Goal: Task Accomplishment & Management: Manage account settings

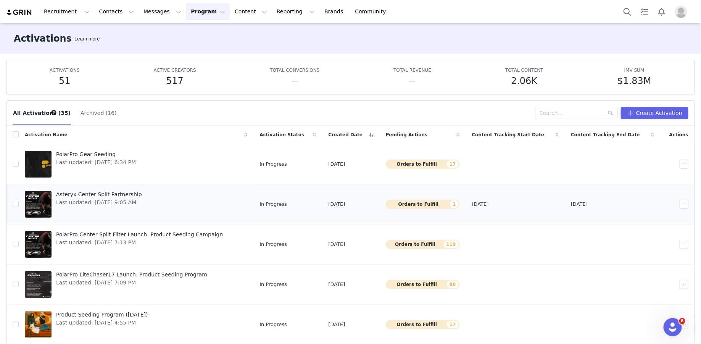
scroll to position [186, 0]
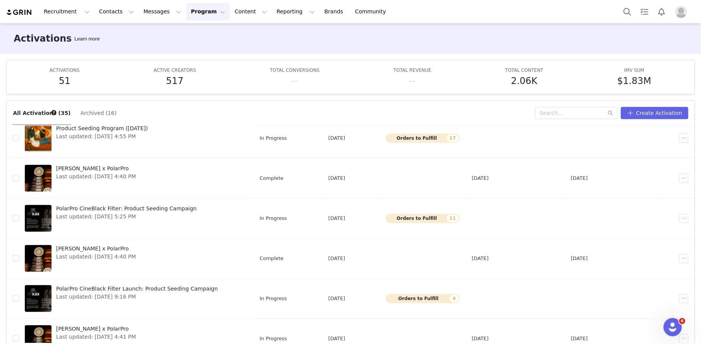
drag, startPoint x: 205, startPoint y: 180, endPoint x: 185, endPoint y: 1, distance: 180.1
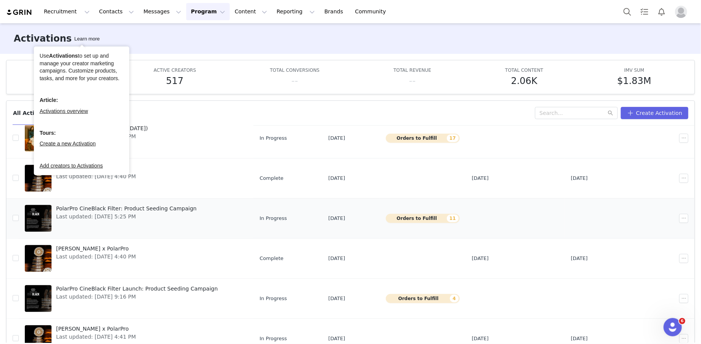
scroll to position [0, 0]
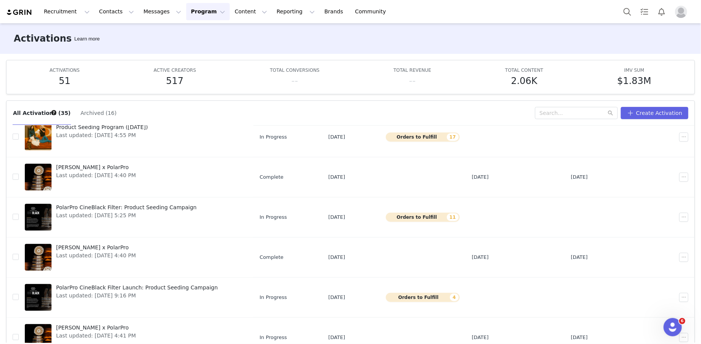
scroll to position [10, 0]
